Goal: Communication & Community: Answer question/provide support

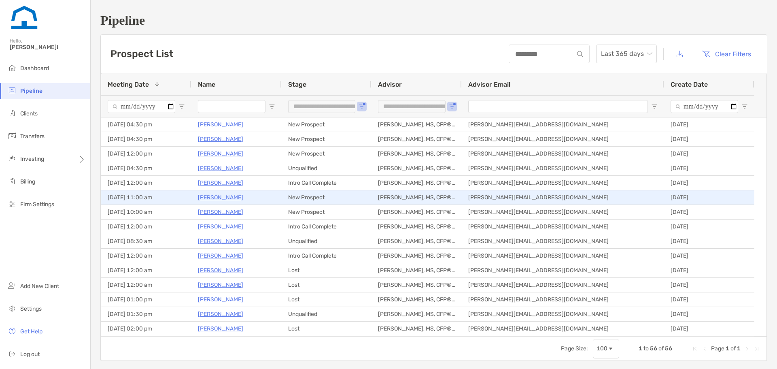
click at [216, 194] on p "Josh Levesque" at bounding box center [220, 197] width 45 height 10
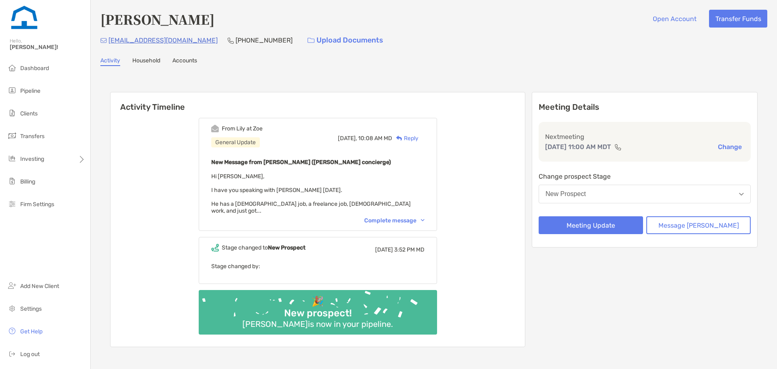
click at [397, 221] on div "Complete message" at bounding box center [394, 220] width 60 height 7
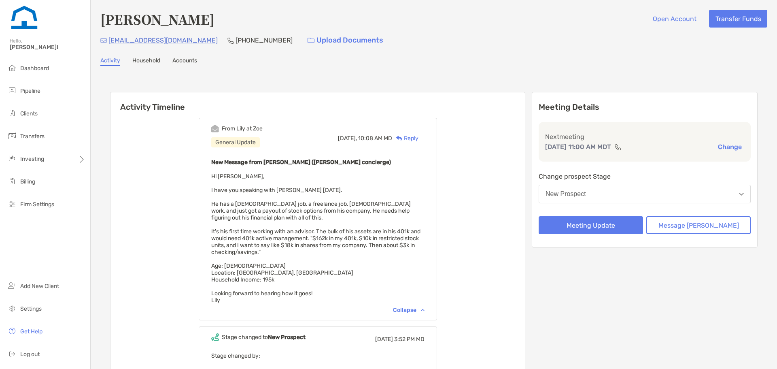
click at [416, 139] on div "Reply" at bounding box center [405, 138] width 26 height 9
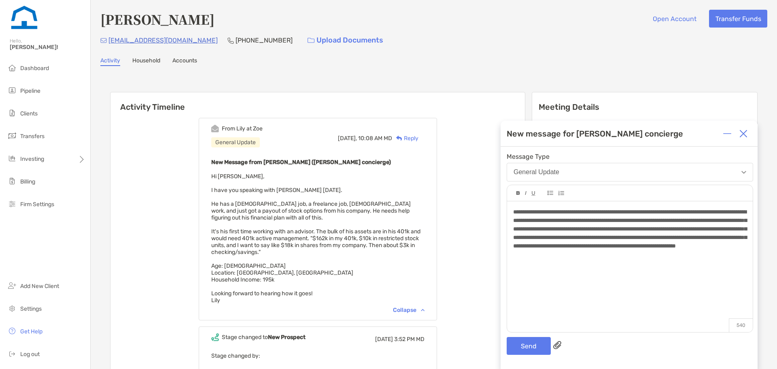
click at [688, 246] on span "**********" at bounding box center [630, 229] width 234 height 40
click at [672, 250] on div "**********" at bounding box center [629, 229] width 233 height 43
click at [541, 249] on span "**********" at bounding box center [630, 229] width 234 height 40
click at [583, 250] on div "**********" at bounding box center [629, 229] width 233 height 43
drag, startPoint x: 668, startPoint y: 262, endPoint x: 636, endPoint y: 261, distance: 32.8
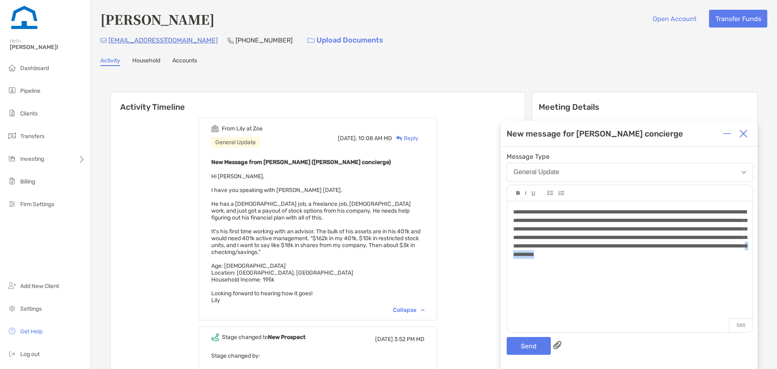
click at [636, 259] on div "**********" at bounding box center [629, 233] width 233 height 51
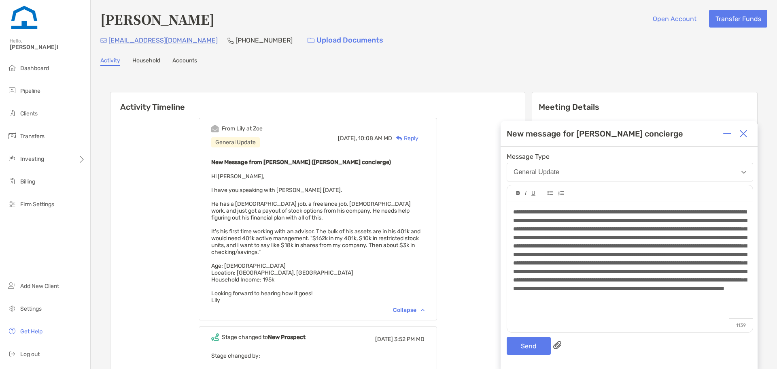
scroll to position [2, 0]
click at [554, 247] on span at bounding box center [630, 254] width 234 height 91
click at [638, 252] on span at bounding box center [630, 254] width 234 height 91
click at [669, 301] on div at bounding box center [629, 255] width 233 height 94
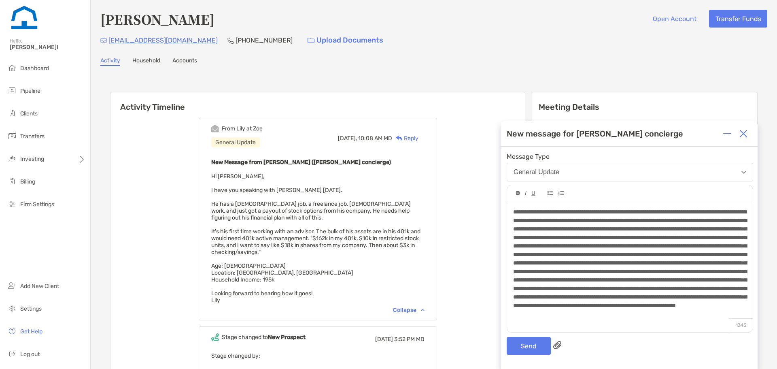
click at [734, 237] on span at bounding box center [630, 258] width 234 height 99
click at [661, 308] on span at bounding box center [630, 258] width 234 height 99
click at [667, 318] on div at bounding box center [629, 263] width 233 height 111
drag, startPoint x: 734, startPoint y: 301, endPoint x: 690, endPoint y: 302, distance: 43.8
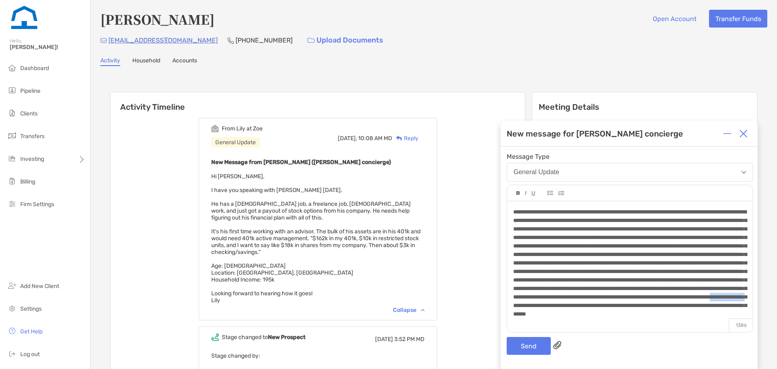
click at [690, 302] on span at bounding box center [630, 263] width 234 height 108
click at [596, 317] on span at bounding box center [630, 263] width 234 height 108
drag, startPoint x: 566, startPoint y: 310, endPoint x: 660, endPoint y: 304, distance: 94.5
click at [660, 304] on span at bounding box center [630, 263] width 234 height 108
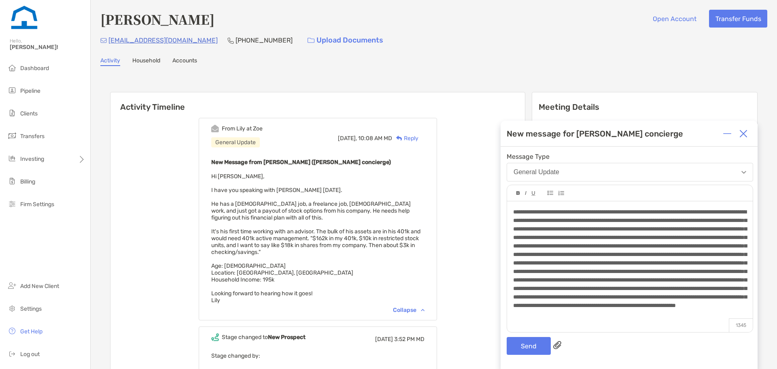
click at [514, 233] on span at bounding box center [630, 258] width 234 height 99
click at [622, 318] on div at bounding box center [629, 263] width 233 height 111
click at [612, 229] on span at bounding box center [630, 263] width 234 height 108
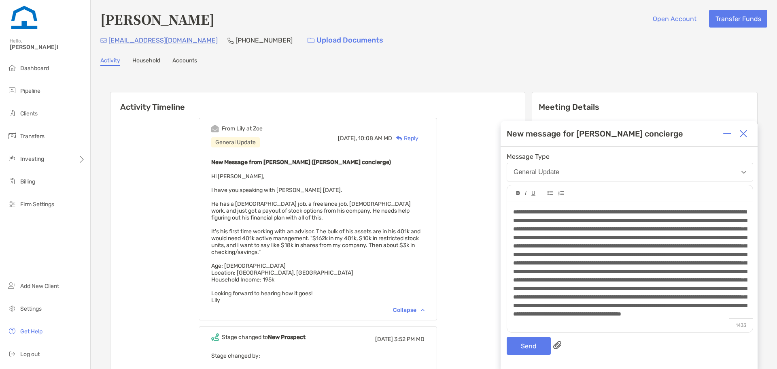
scroll to position [28, 0]
drag, startPoint x: 610, startPoint y: 227, endPoint x: 743, endPoint y: 225, distance: 132.8
click at [743, 225] on div at bounding box center [630, 262] width 246 height 123
click at [613, 235] on span at bounding box center [631, 263] width 236 height 108
click at [609, 235] on span at bounding box center [631, 263] width 236 height 108
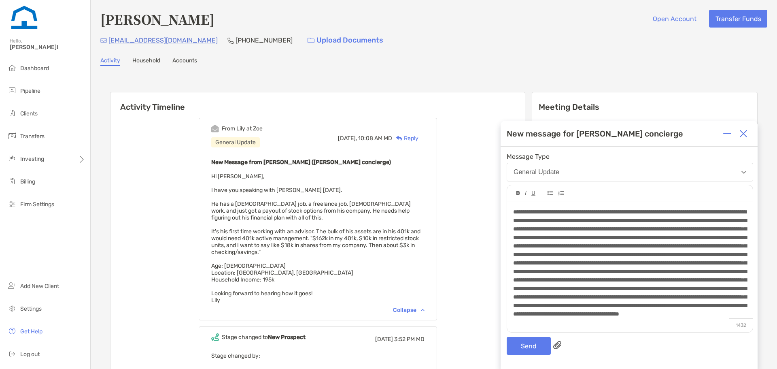
scroll to position [37, 0]
drag, startPoint x: 732, startPoint y: 268, endPoint x: 647, endPoint y: 270, distance: 84.6
click at [647, 270] on span at bounding box center [630, 263] width 234 height 108
drag, startPoint x: 523, startPoint y: 286, endPoint x: 668, endPoint y: 278, distance: 145.2
click at [668, 278] on span at bounding box center [630, 263] width 234 height 108
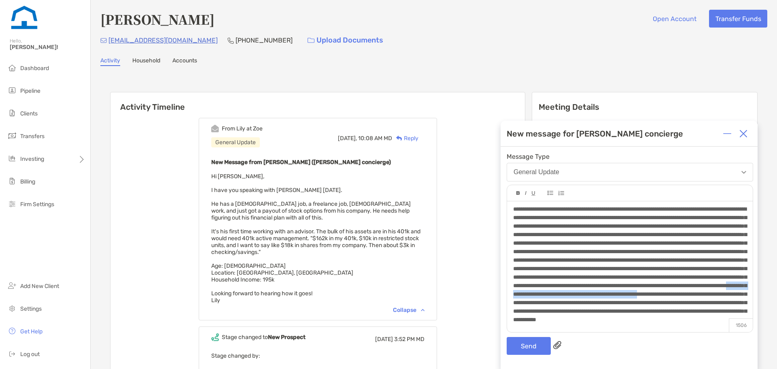
drag, startPoint x: 633, startPoint y: 294, endPoint x: 665, endPoint y: 286, distance: 32.9
click at [665, 286] on span at bounding box center [630, 264] width 234 height 116
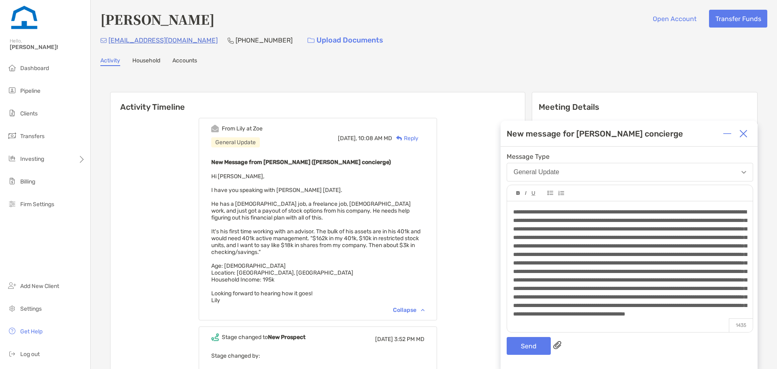
click at [632, 317] on div at bounding box center [629, 263] width 233 height 111
click at [625, 318] on div at bounding box center [629, 263] width 233 height 111
drag, startPoint x: 562, startPoint y: 312, endPoint x: 556, endPoint y: 317, distance: 7.2
click at [556, 317] on span at bounding box center [630, 263] width 234 height 108
click at [594, 317] on span at bounding box center [630, 263] width 234 height 108
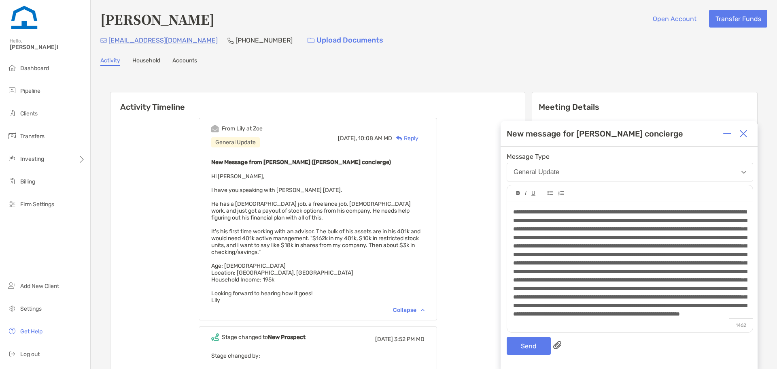
click at [560, 317] on span at bounding box center [630, 263] width 234 height 108
click at [702, 318] on div at bounding box center [629, 263] width 233 height 111
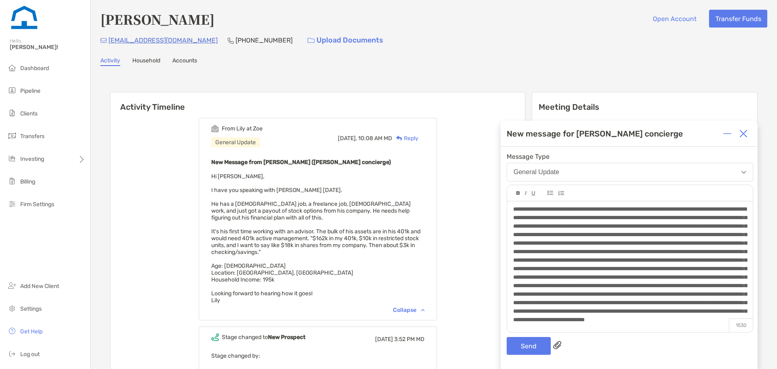
scroll to position [45, 0]
click at [625, 317] on div at bounding box center [629, 264] width 233 height 119
click at [667, 311] on span at bounding box center [630, 264] width 234 height 116
click at [653, 317] on div at bounding box center [629, 264] width 233 height 119
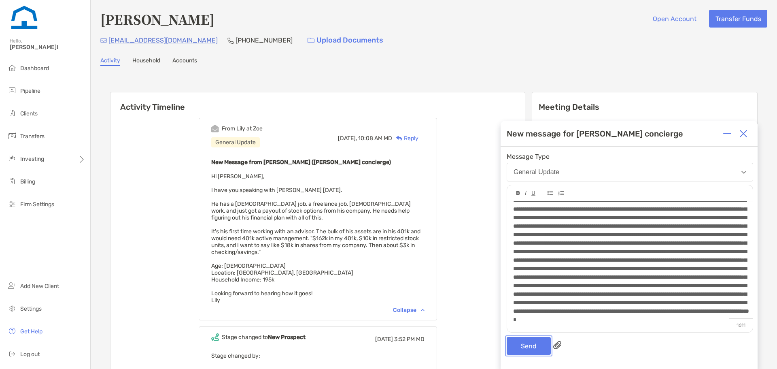
click at [527, 349] on button "Send" at bounding box center [529, 346] width 44 height 18
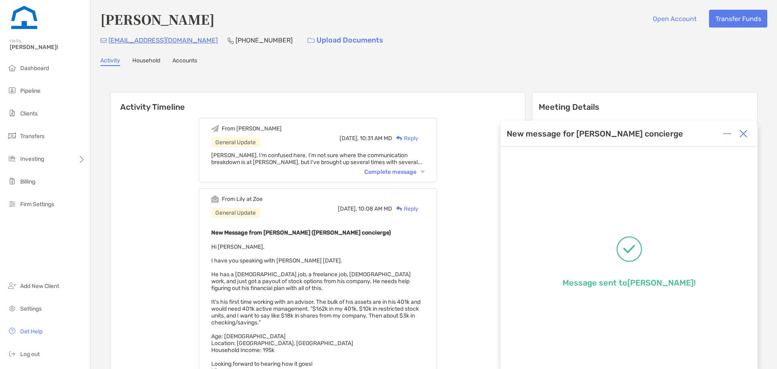
click at [415, 168] on div "From Justin General Update Today, 10:31 AM MD Reply Lily, I'm confused here. I'…" at bounding box center [318, 150] width 238 height 64
click at [415, 169] on div "Complete message" at bounding box center [394, 171] width 60 height 7
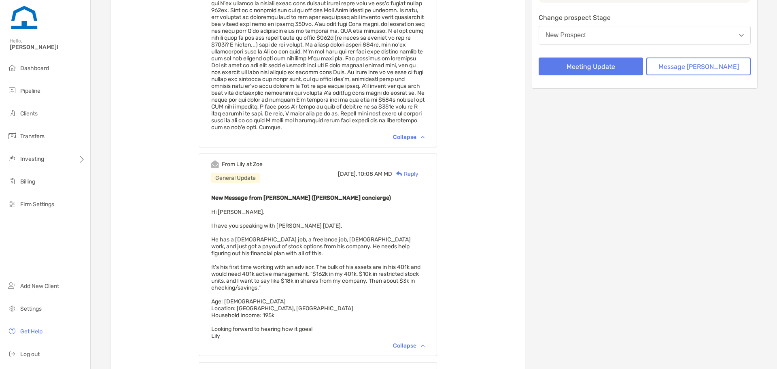
scroll to position [162, 0]
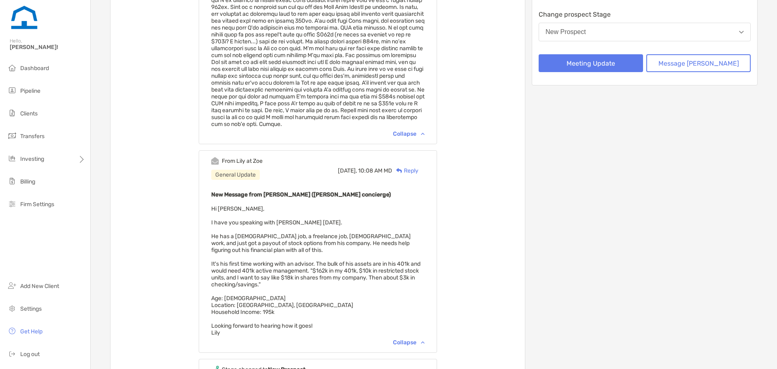
click at [329, 230] on span "Hi Justin, I have you speaking with Josh Levesque today. He has a full-time job…" at bounding box center [315, 270] width 209 height 131
click at [345, 242] on span "Hi Justin, I have you speaking with Josh Levesque today. He has a full-time job…" at bounding box center [315, 270] width 209 height 131
click at [346, 243] on span "Hi Justin, I have you speaking with Josh Levesque today. He has a full-time job…" at bounding box center [315, 270] width 209 height 131
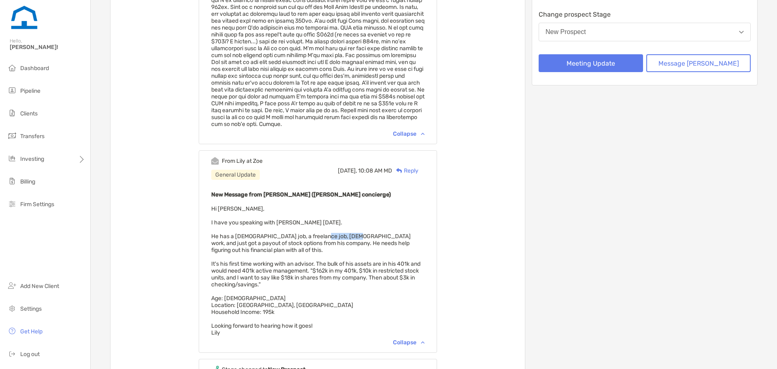
click at [346, 243] on span "Hi Justin, I have you speaking with Josh Levesque today. He has a full-time job…" at bounding box center [315, 270] width 209 height 131
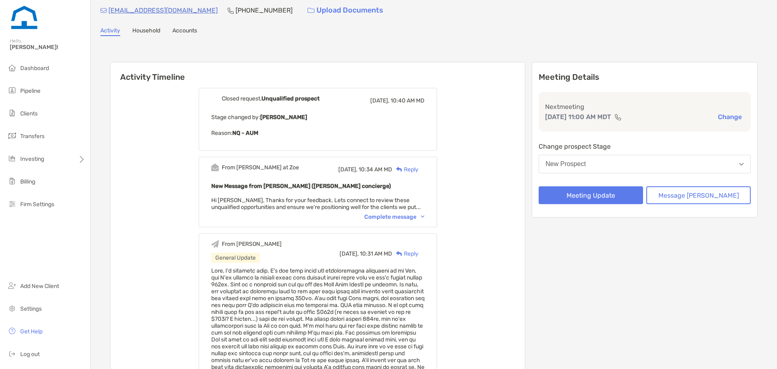
scroll to position [0, 0]
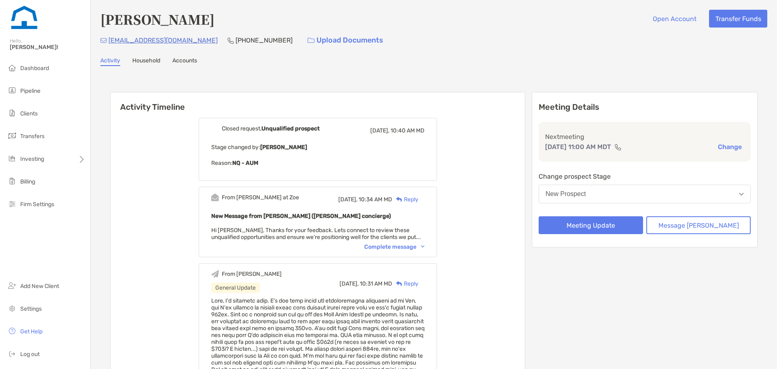
click at [395, 249] on div "Complete message" at bounding box center [394, 246] width 60 height 7
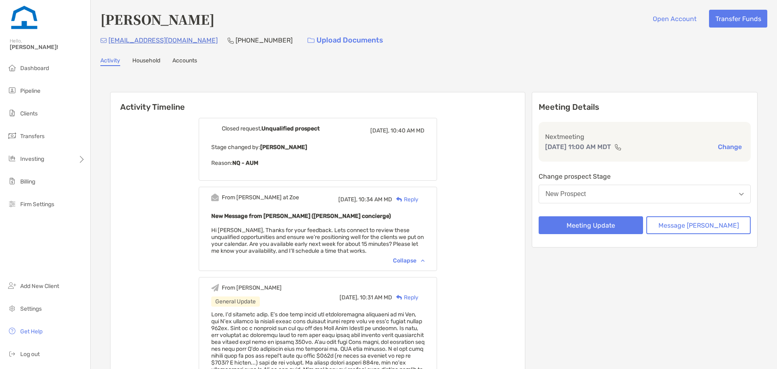
click at [418, 197] on div "Reply" at bounding box center [405, 199] width 26 height 9
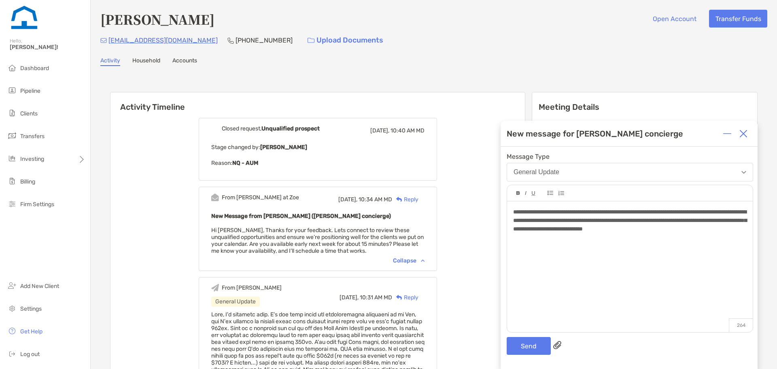
click at [744, 221] on span "**********" at bounding box center [630, 220] width 234 height 23
click at [610, 242] on div "**********" at bounding box center [630, 262] width 246 height 123
click at [538, 348] on button "Send" at bounding box center [529, 346] width 44 height 18
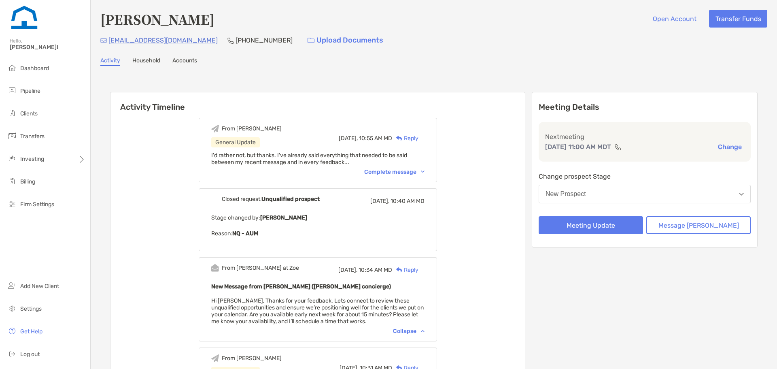
click at [419, 165] on div "I'd rather not, but thanks. I've already said everything that needed to be said…" at bounding box center [317, 159] width 213 height 14
click at [416, 172] on div "Complete message" at bounding box center [394, 171] width 60 height 7
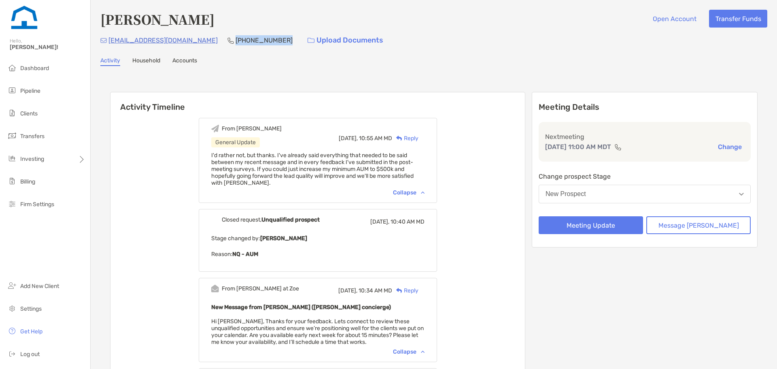
drag, startPoint x: 249, startPoint y: 38, endPoint x: 206, endPoint y: 40, distance: 43.0
click at [206, 40] on div "joshblevesque@gmail.com (719) 231-8743 Upload Documents" at bounding box center [433, 40] width 667 height 17
copy p "(719) 231-8743"
drag, startPoint x: 188, startPoint y: 38, endPoint x: 109, endPoint y: 41, distance: 79.4
click at [109, 41] on div "joshblevesque@gmail.com (719) 231-8743 Upload Documents" at bounding box center [433, 40] width 667 height 17
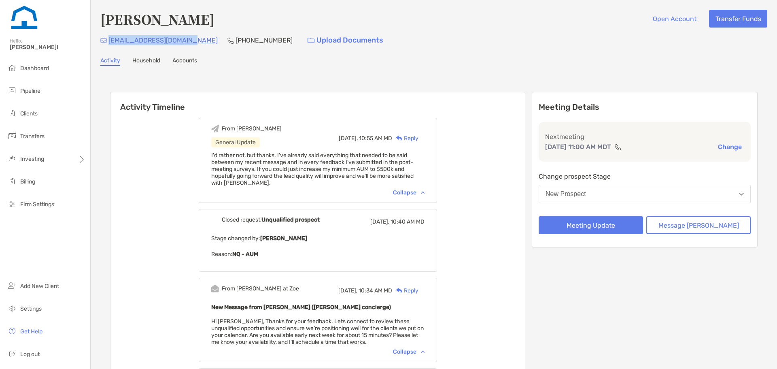
copy p "joshblevesque@gmail.com"
click at [586, 195] on div "New Prospect" at bounding box center [566, 193] width 40 height 7
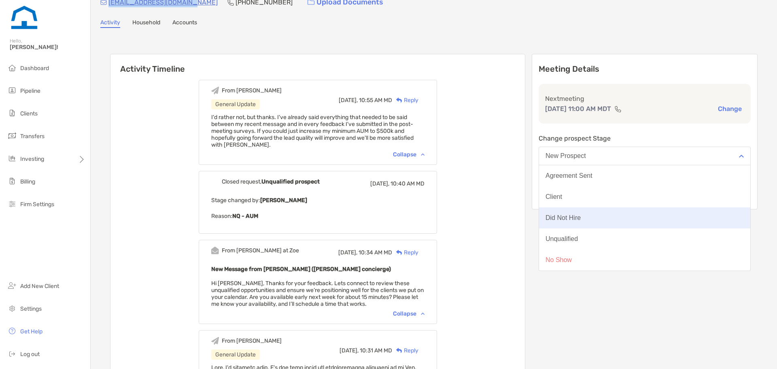
scroll to position [202, 0]
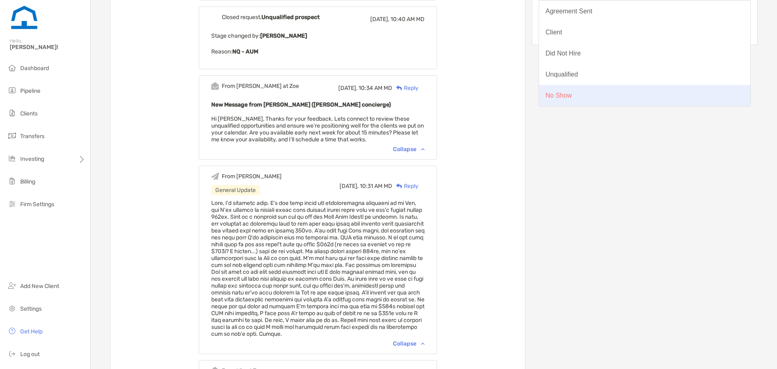
click at [593, 100] on button "No Show" at bounding box center [644, 95] width 211 height 21
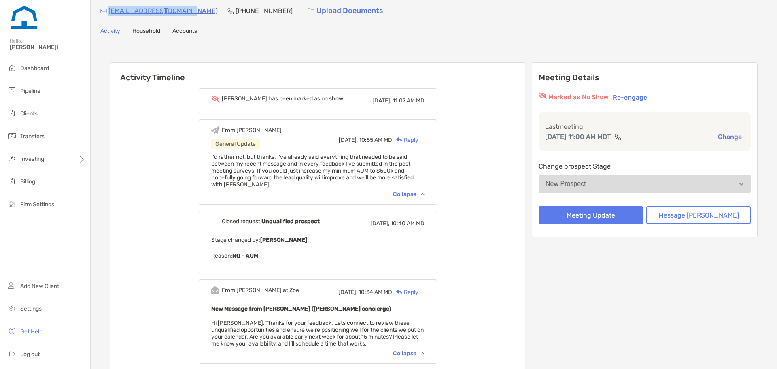
scroll to position [0, 0]
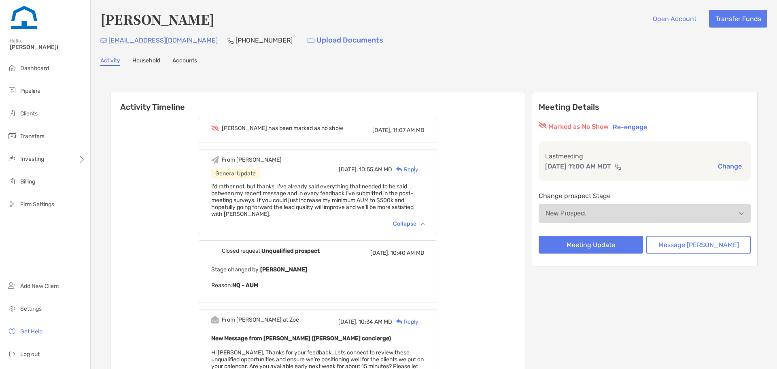
click at [419, 170] on div "Reply" at bounding box center [405, 169] width 26 height 9
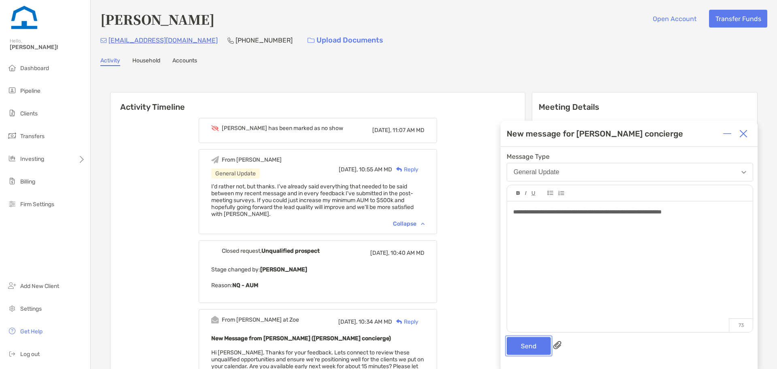
click at [534, 347] on button "Send" at bounding box center [529, 346] width 44 height 18
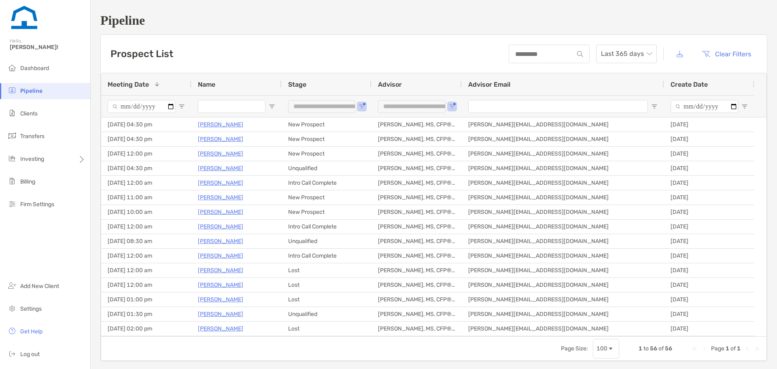
click at [213, 109] on input "Name Filter Input" at bounding box center [232, 106] width 68 height 13
type input "**"
type input "**********"
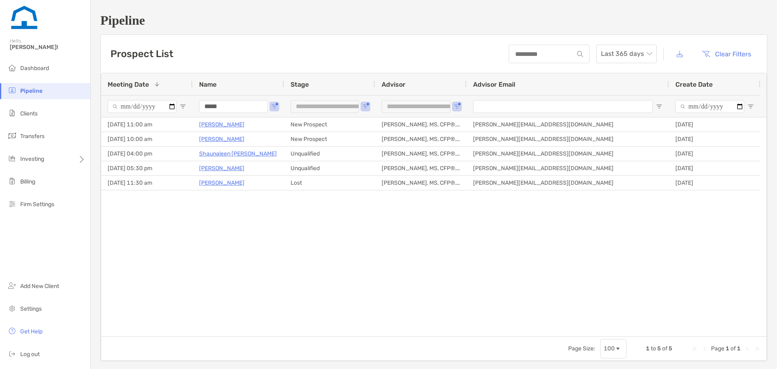
type input "******"
type input "**********"
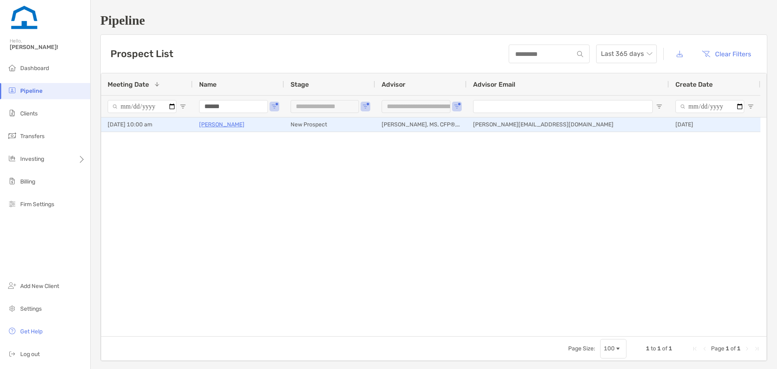
click at [209, 126] on p "Courtney Shoell" at bounding box center [221, 124] width 45 height 10
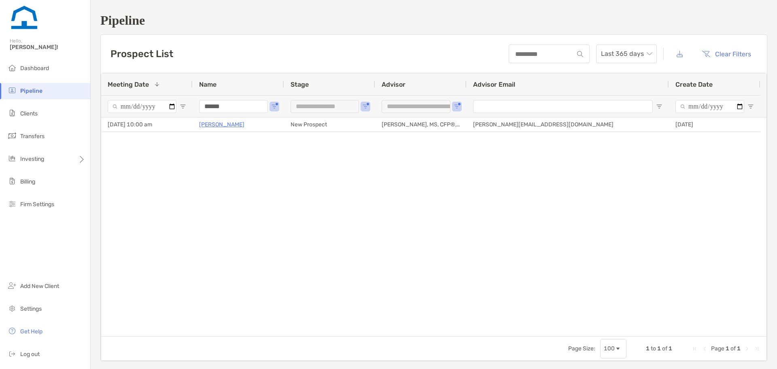
click at [232, 106] on input "******" at bounding box center [233, 106] width 69 height 13
type input "******"
type input "**********"
type input "******"
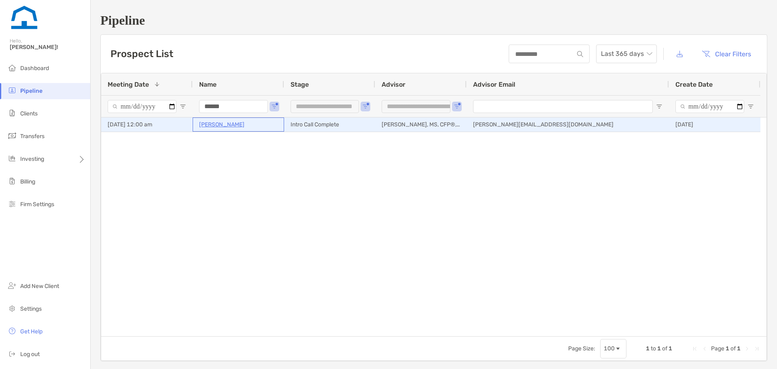
click at [225, 120] on p "[PERSON_NAME]" at bounding box center [221, 124] width 45 height 10
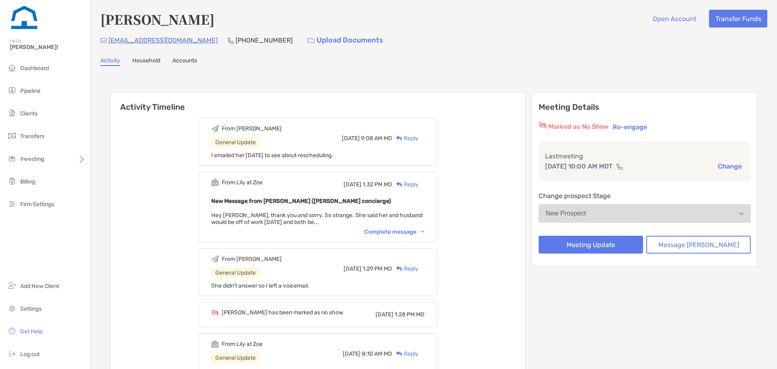
click at [419, 138] on div "Reply" at bounding box center [405, 138] width 26 height 9
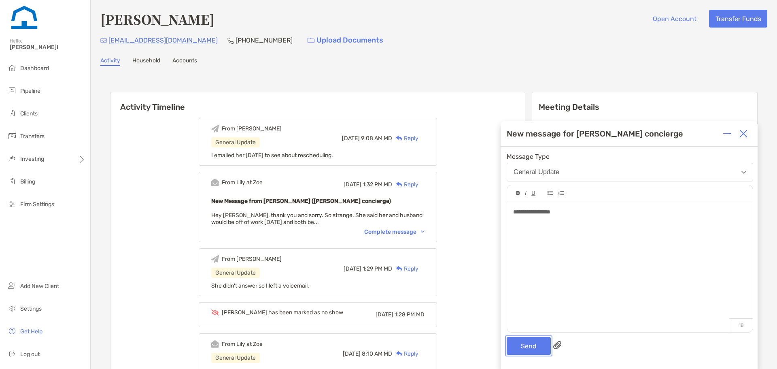
click at [525, 341] on button "Send" at bounding box center [529, 346] width 44 height 18
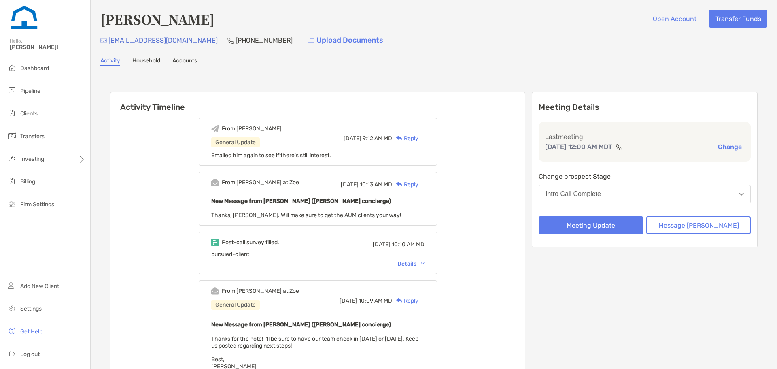
drag, startPoint x: 420, startPoint y: 139, endPoint x: 418, endPoint y: 143, distance: 4.4
click at [419, 139] on div "Reply" at bounding box center [405, 138] width 26 height 9
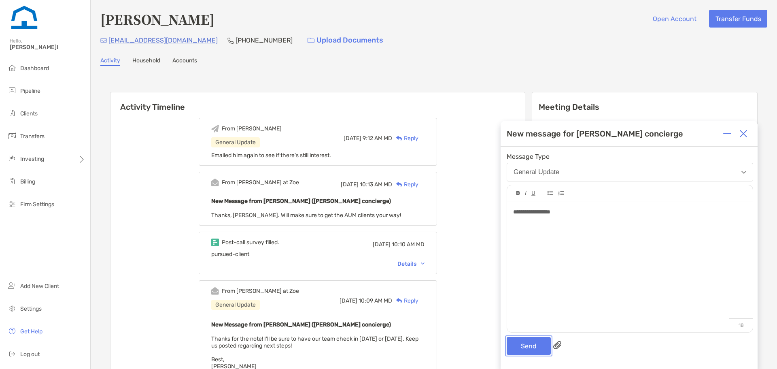
click at [534, 340] on button "Send" at bounding box center [529, 346] width 44 height 18
